Goal: Navigation & Orientation: Find specific page/section

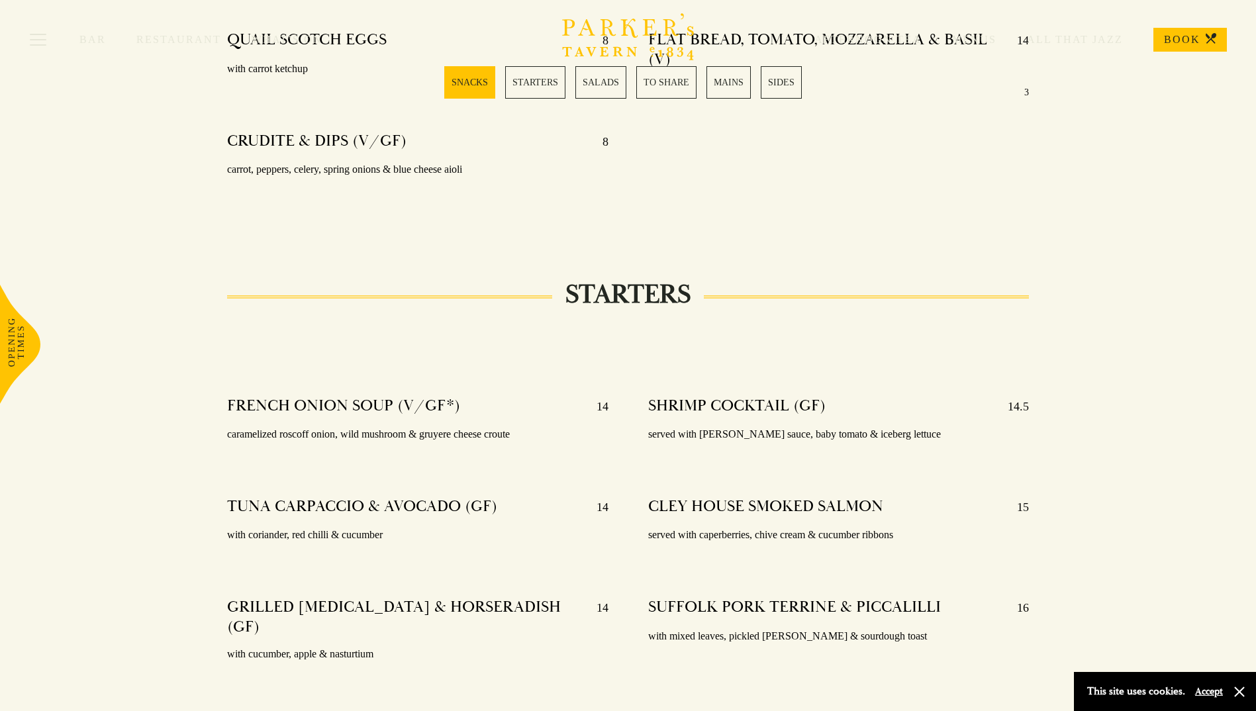
scroll to position [331, 0]
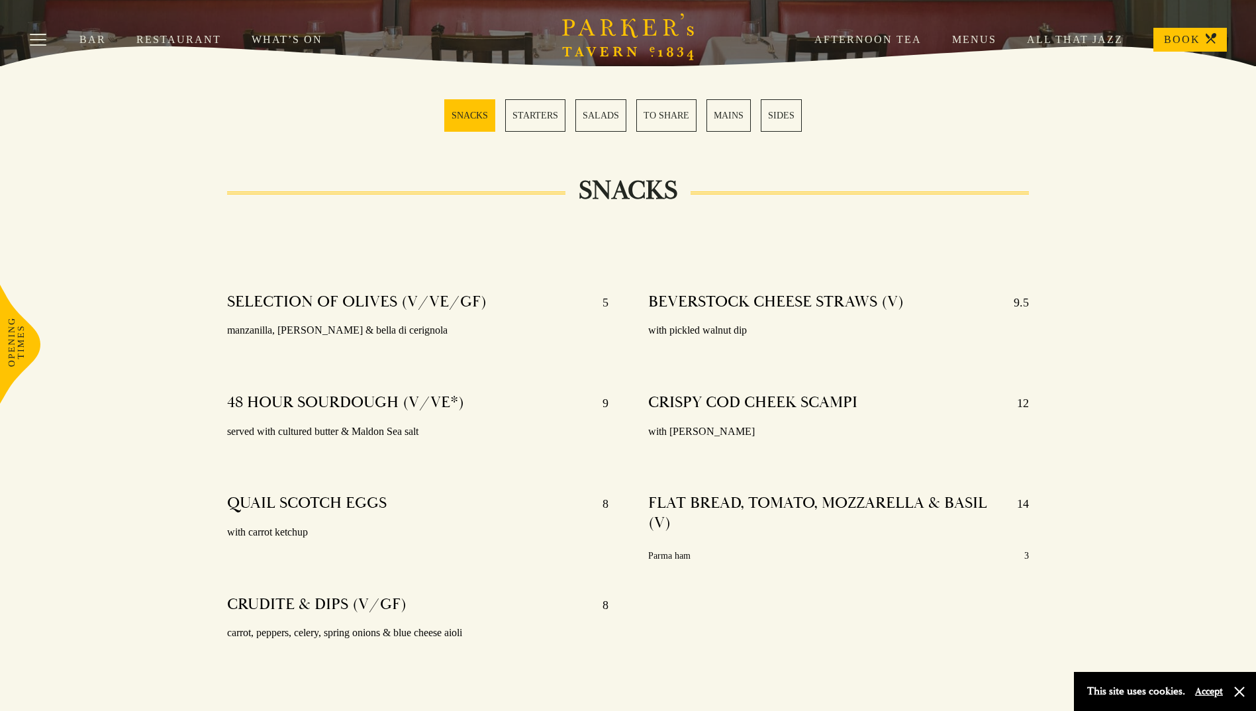
click at [975, 38] on link "Menus" at bounding box center [959, 39] width 75 height 13
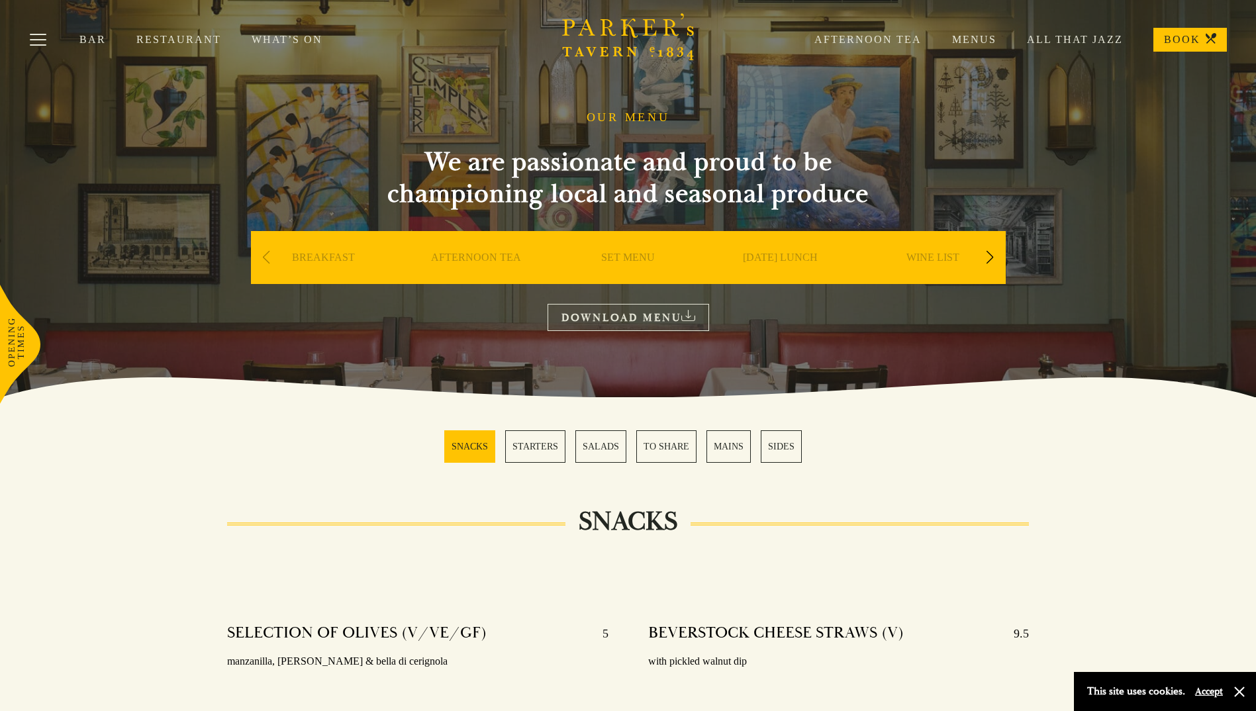
click at [144, 34] on link "Restaurant" at bounding box center [193, 39] width 115 height 13
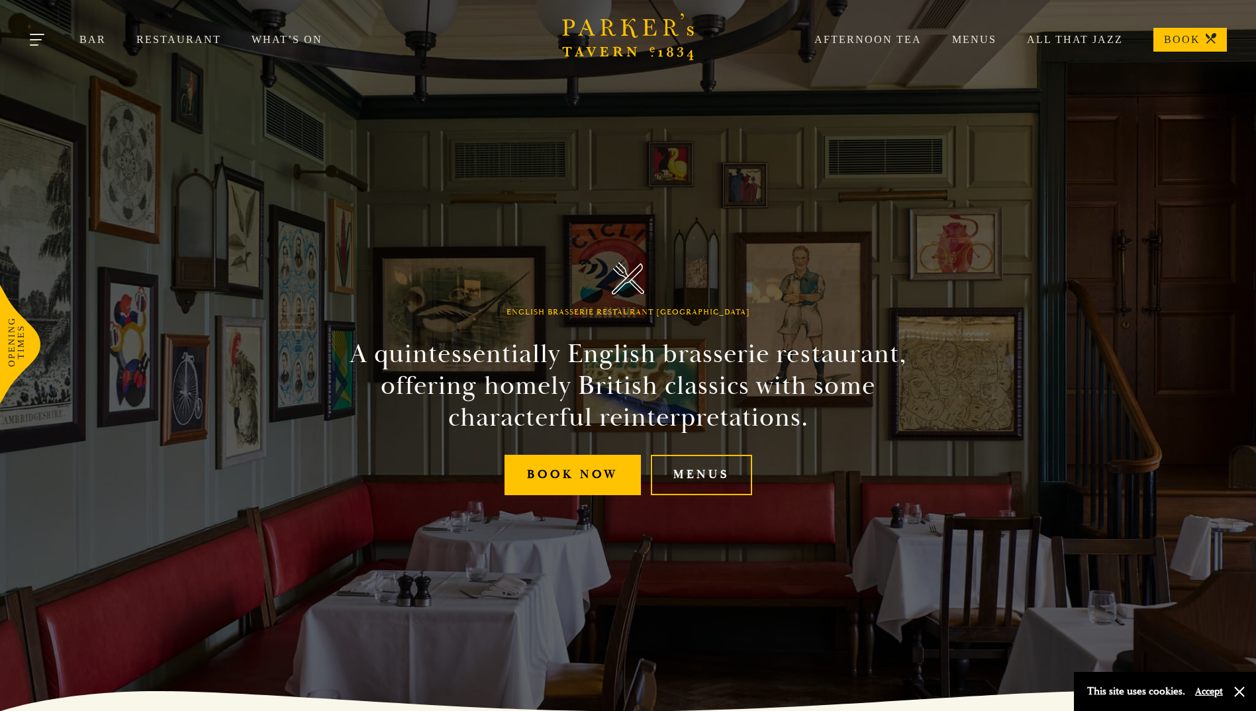
click at [37, 44] on button "Toggle navigation" at bounding box center [38, 42] width 56 height 56
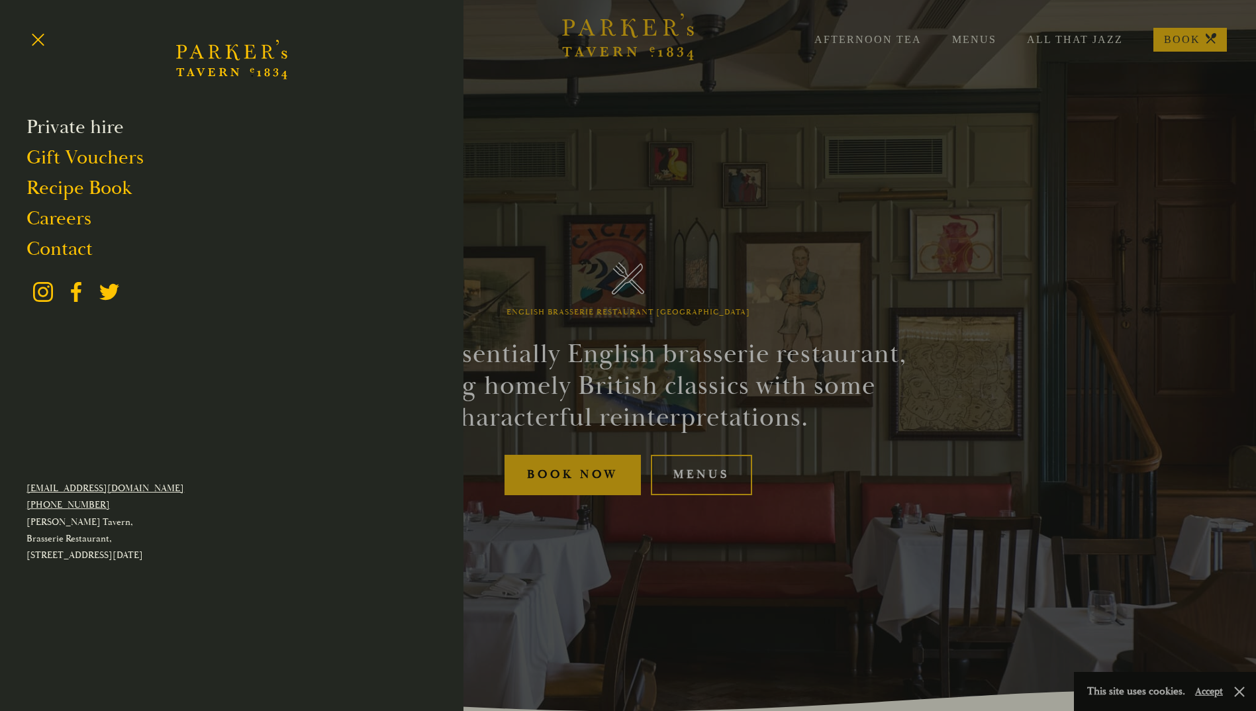
click at [83, 131] on link "Private hire" at bounding box center [74, 127] width 97 height 25
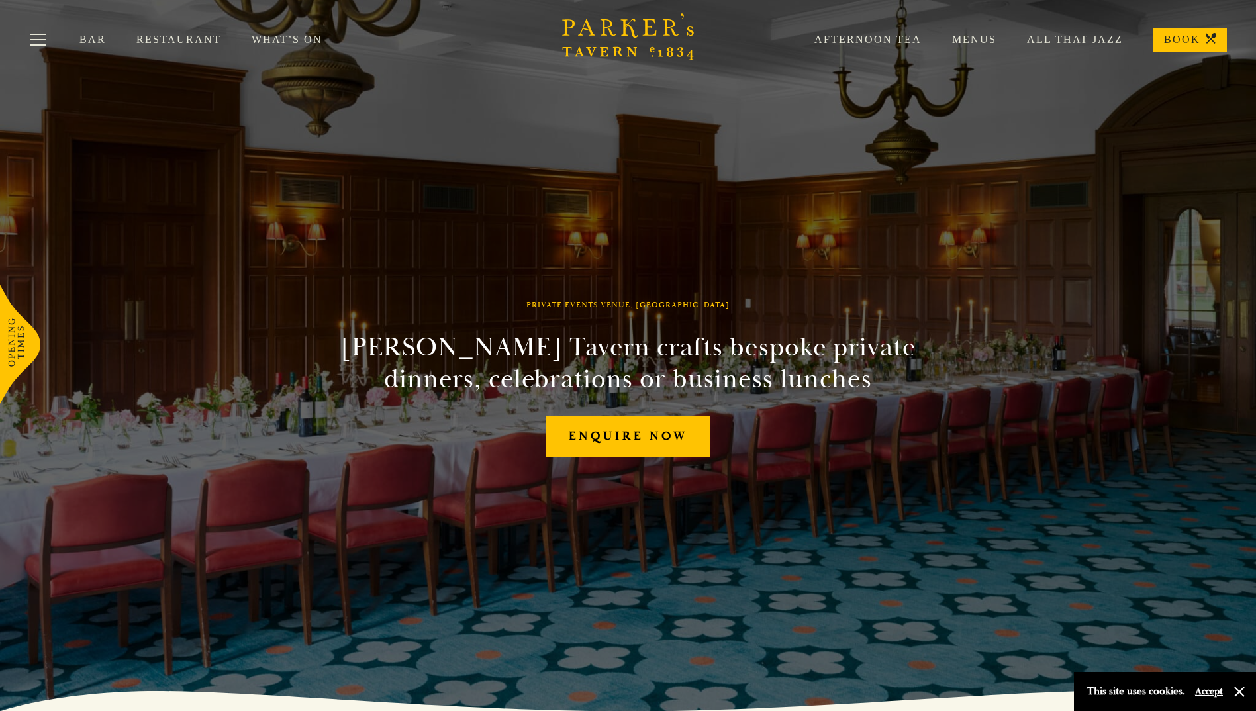
click at [974, 38] on link "Menus" at bounding box center [959, 39] width 75 height 13
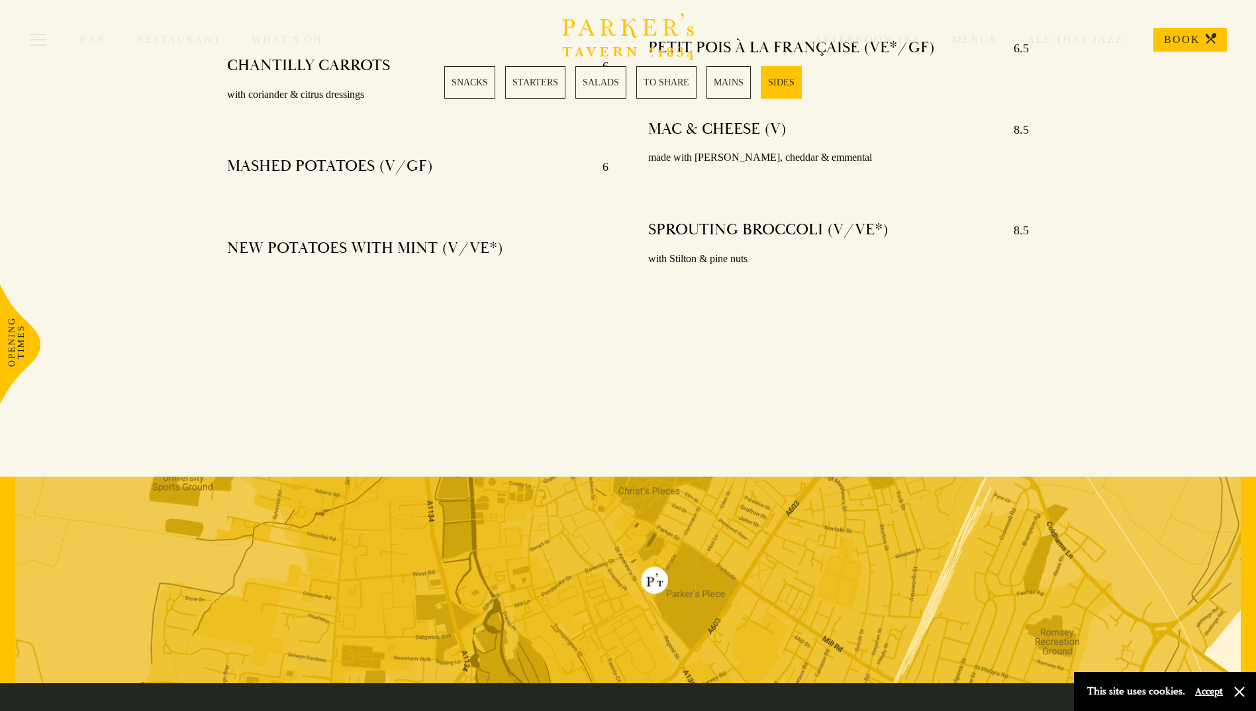
scroll to position [3749, 0]
